Goal: Find specific page/section: Find specific page/section

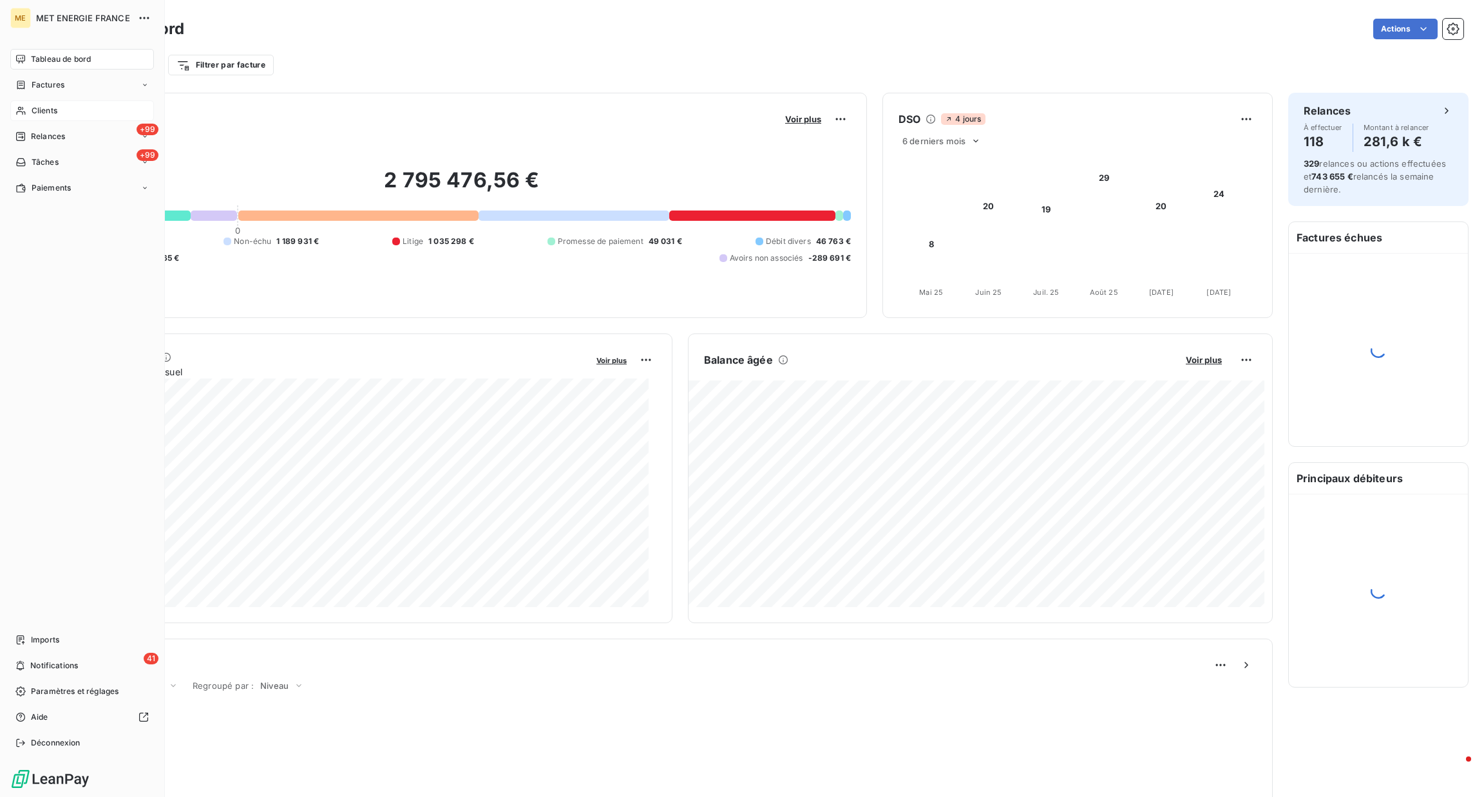
click at [32, 113] on span "Clients" at bounding box center [45, 111] width 26 height 12
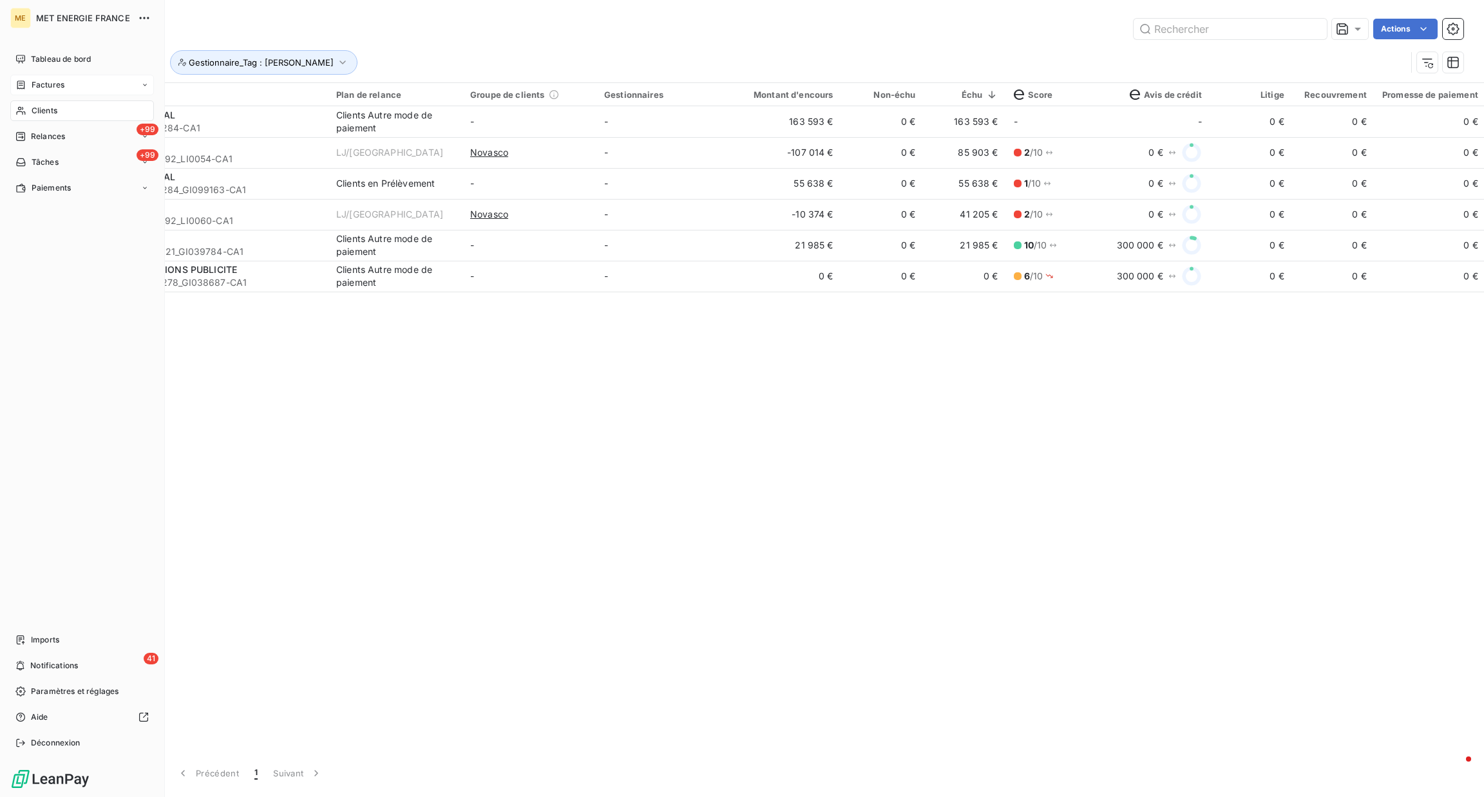
click at [84, 77] on div "Factures" at bounding box center [82, 85] width 144 height 21
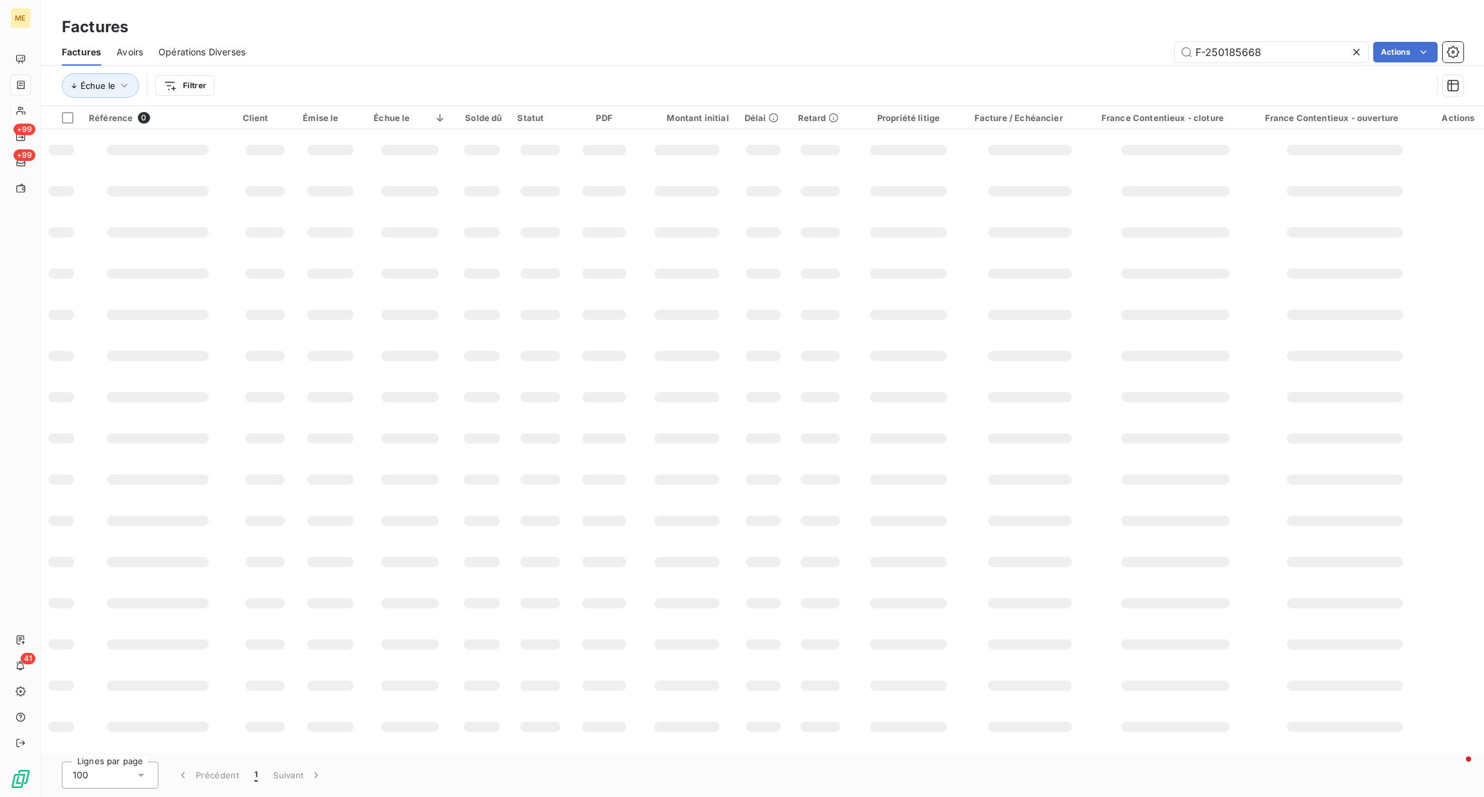
type input "F-250185668"
click at [1277, 53] on input "F-250185668" at bounding box center [1271, 52] width 193 height 21
click at [1199, 52] on input "F-250185668" at bounding box center [1271, 52] width 193 height 21
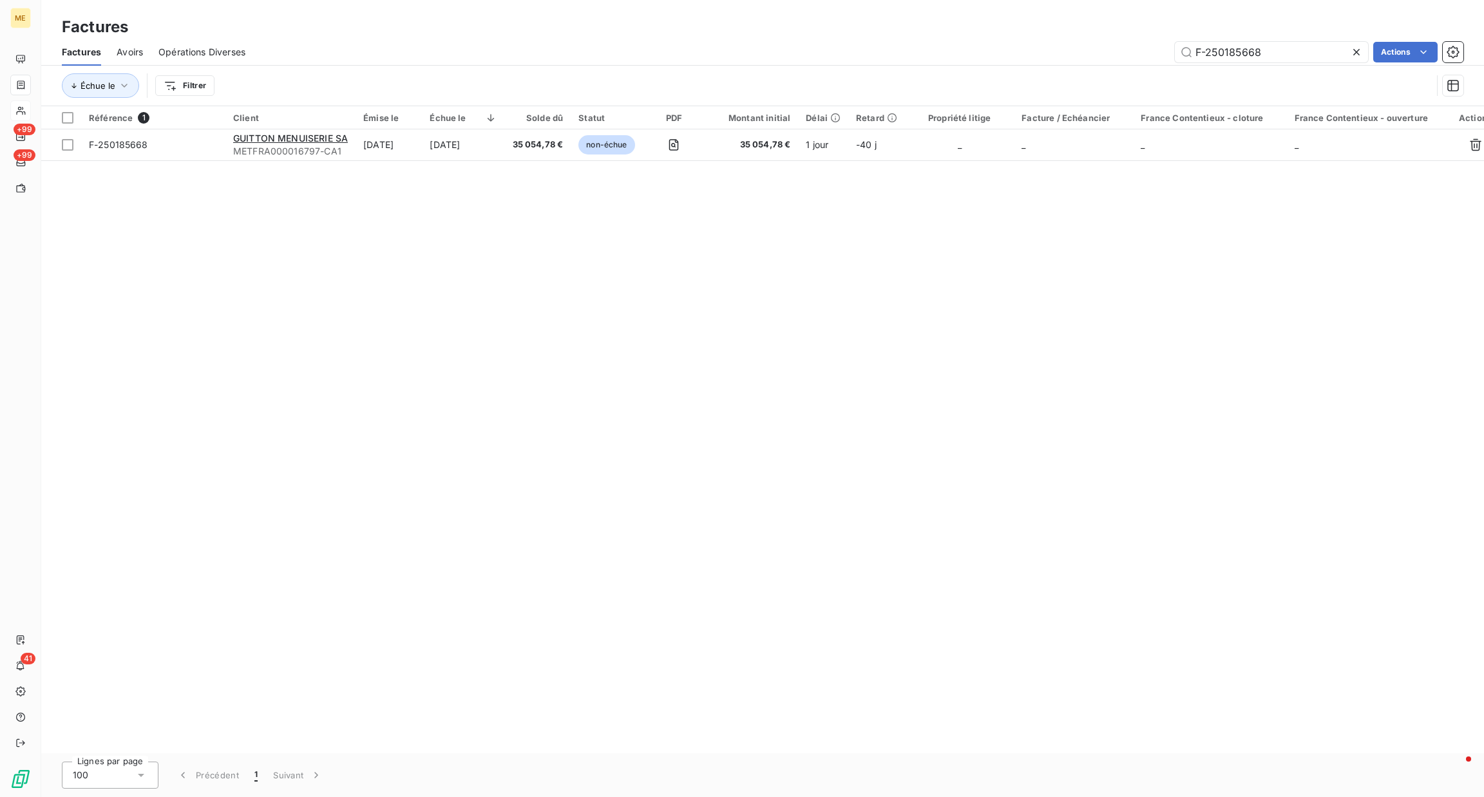
drag, startPoint x: 260, startPoint y: 138, endPoint x: 252, endPoint y: 180, distance: 42.1
click at [192, 210] on div "Référence 1 Client Émise le Échue le Solde dû Statut PDF Montant initial Délai …" at bounding box center [762, 429] width 1443 height 647
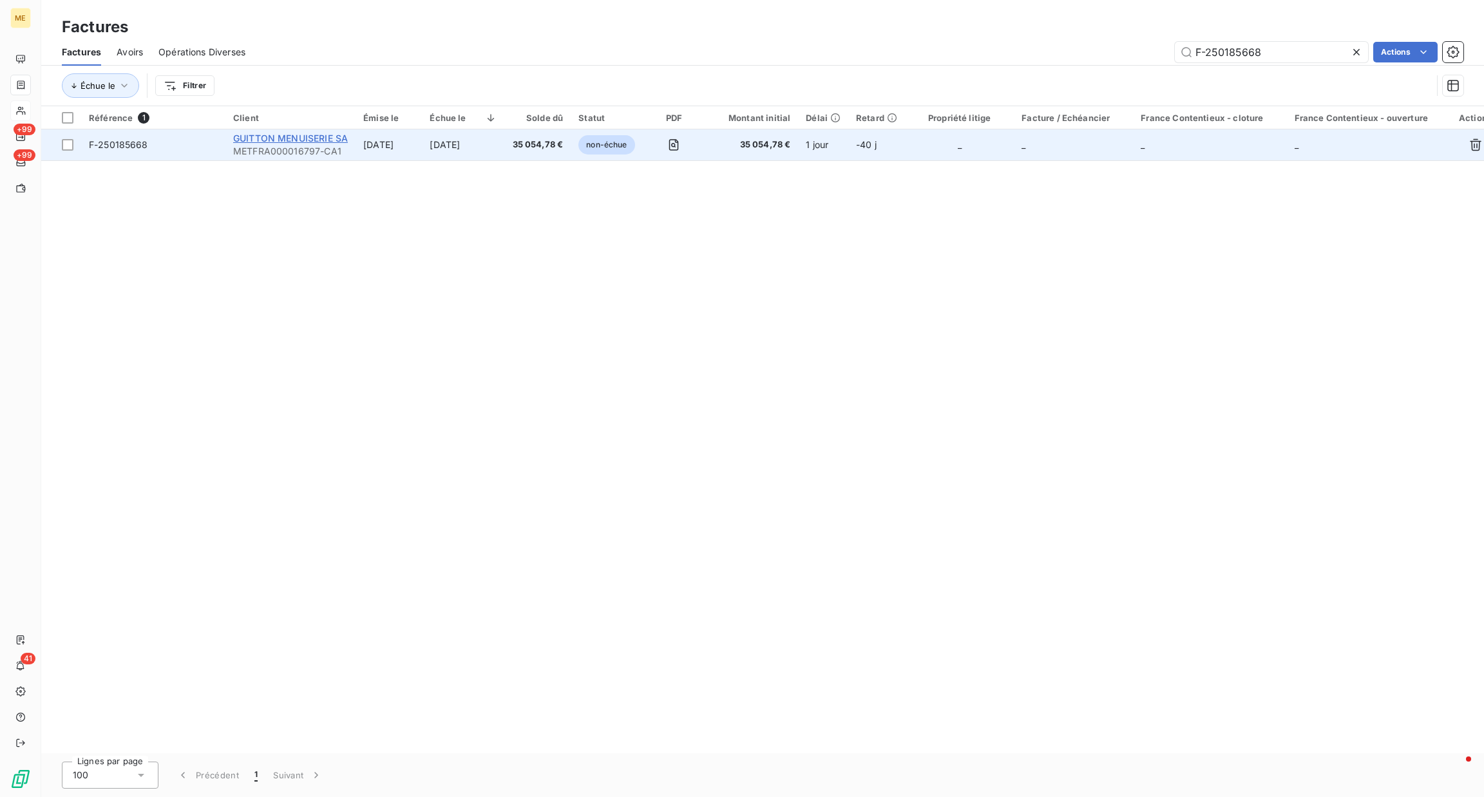
click at [302, 138] on span "GUITTON MENUISERIE SA" at bounding box center [290, 138] width 115 height 11
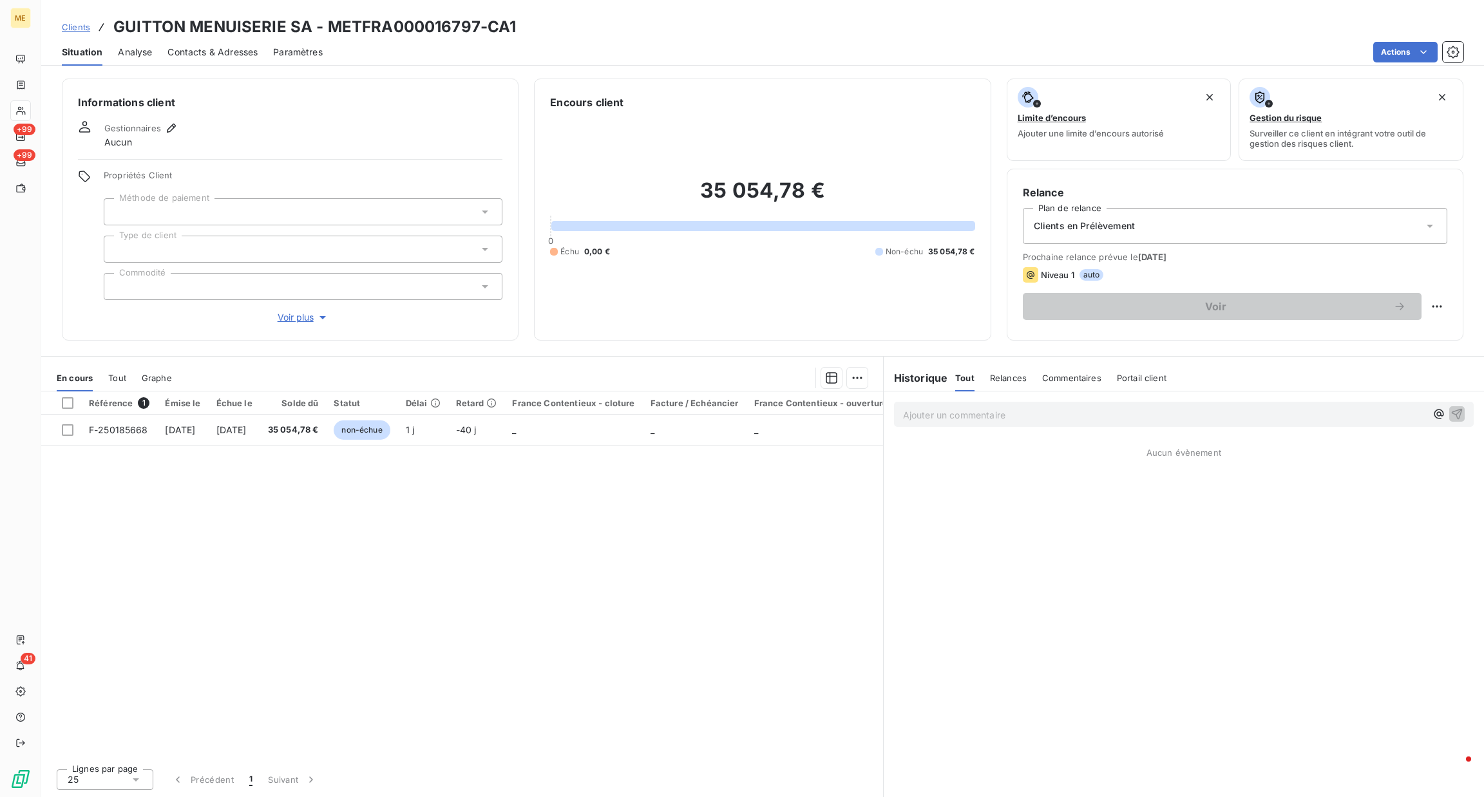
click at [293, 325] on div "Informations client Gestionnaires Aucun Propriétés Client Méthode de paiement T…" at bounding box center [290, 210] width 457 height 262
click at [293, 323] on span "Voir plus" at bounding box center [304, 317] width 52 height 13
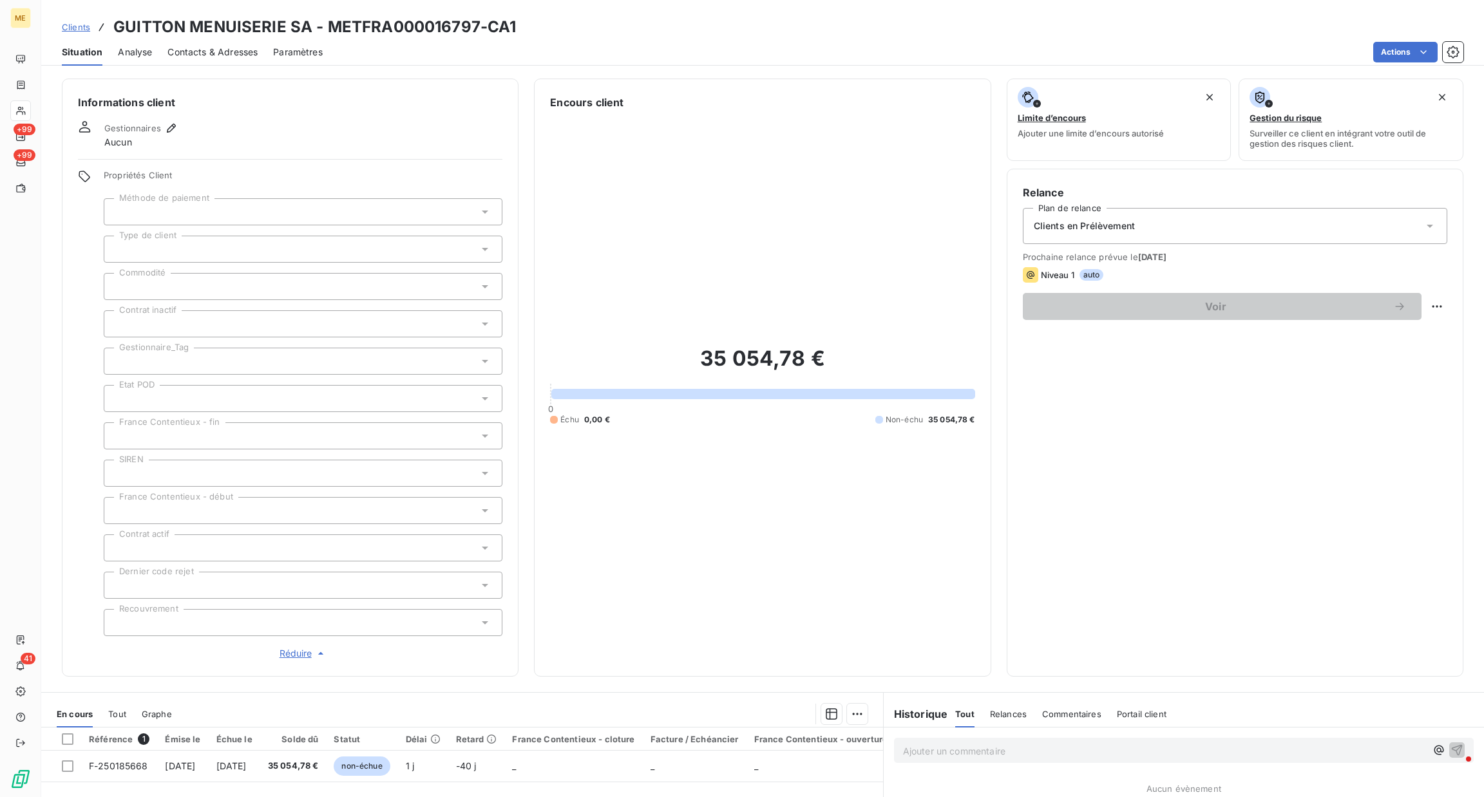
click at [285, 656] on span "Réduire" at bounding box center [304, 653] width 48 height 13
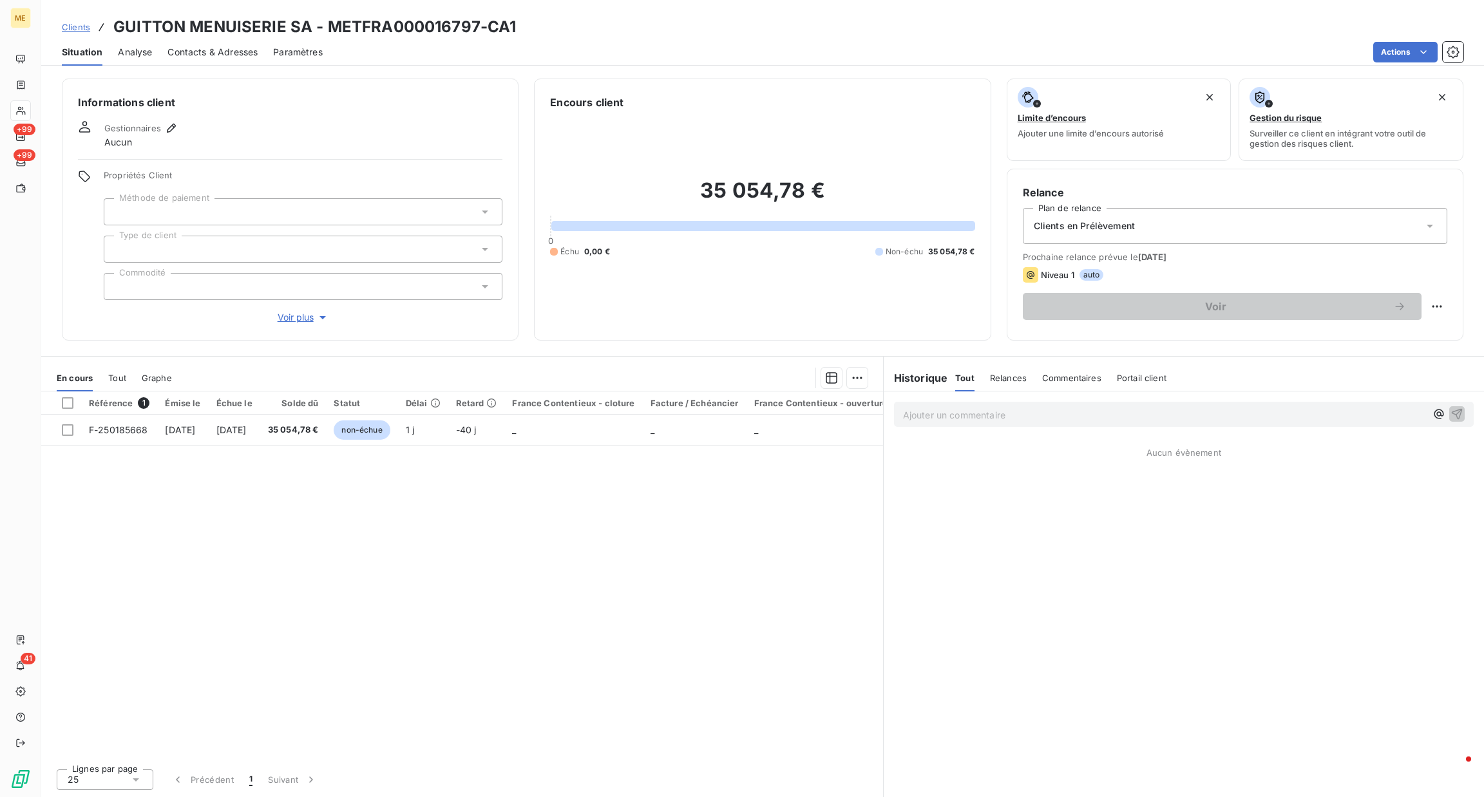
click at [415, 599] on div "Référence 1 Émise le Échue le Solde dû Statut Délai Retard France Contentieux -…" at bounding box center [462, 575] width 842 height 367
